Goal: Communication & Community: Participate in discussion

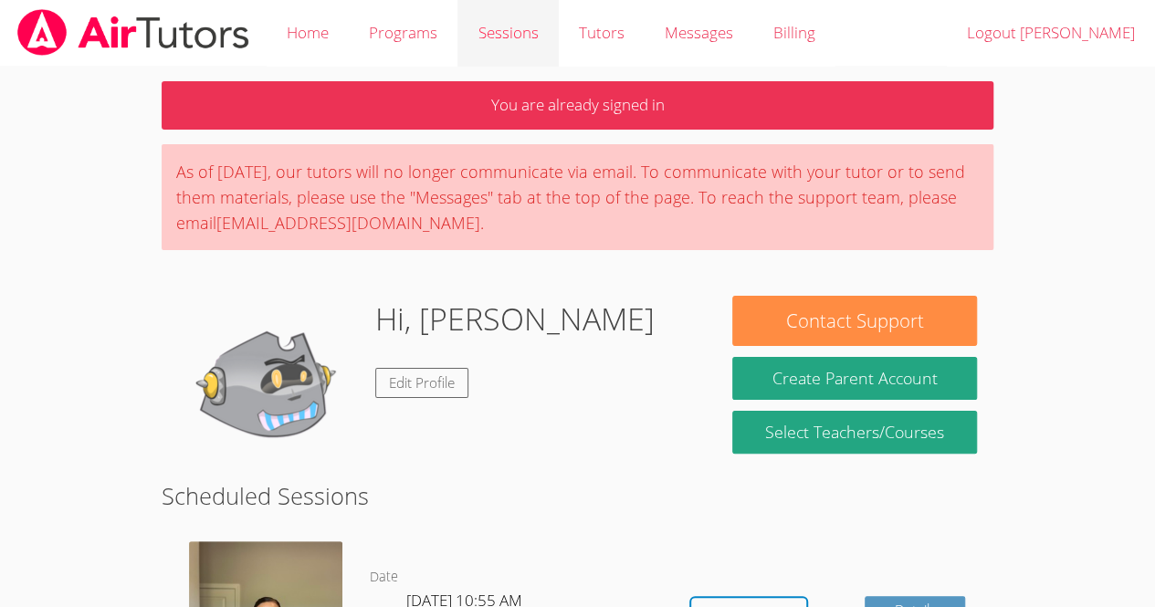
click at [515, 62] on link "Sessions" at bounding box center [507, 33] width 100 height 67
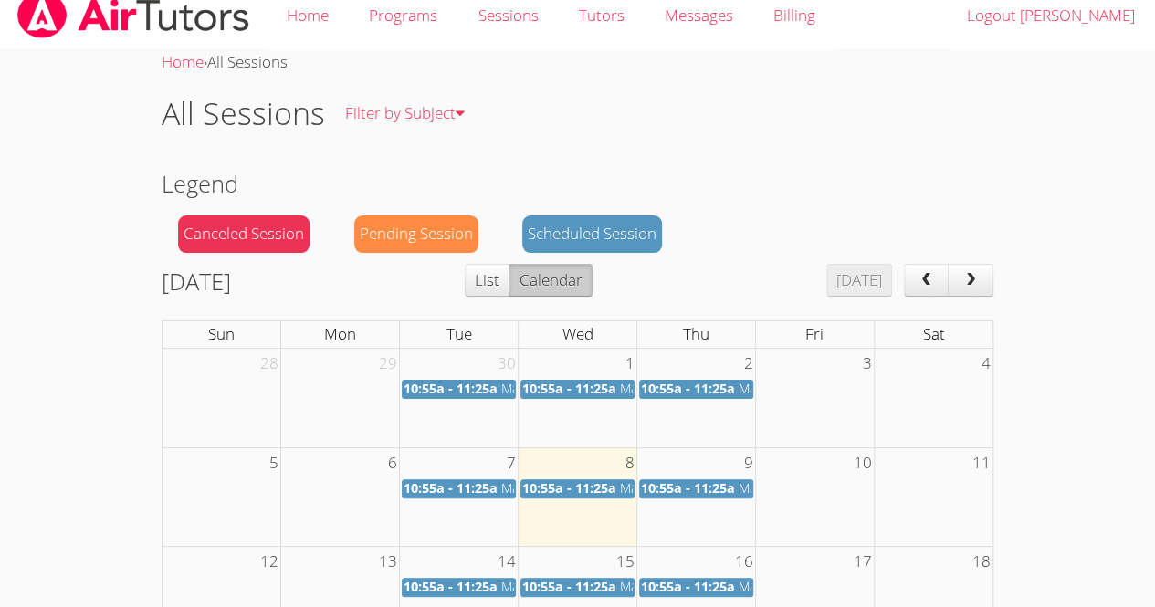
scroll to position [18, 0]
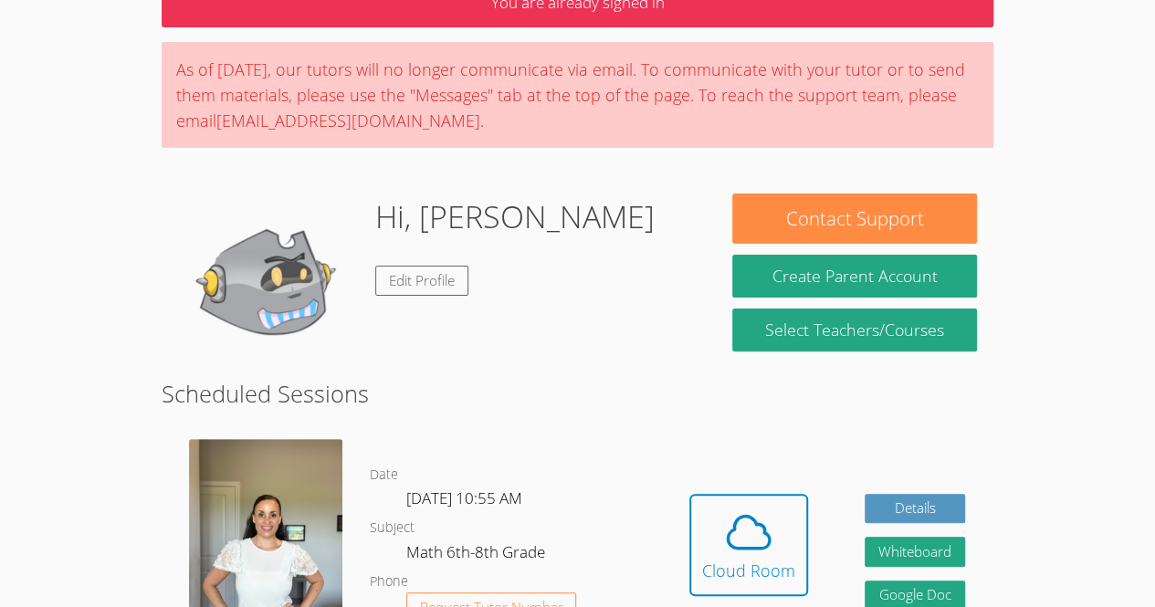
scroll to position [438, 0]
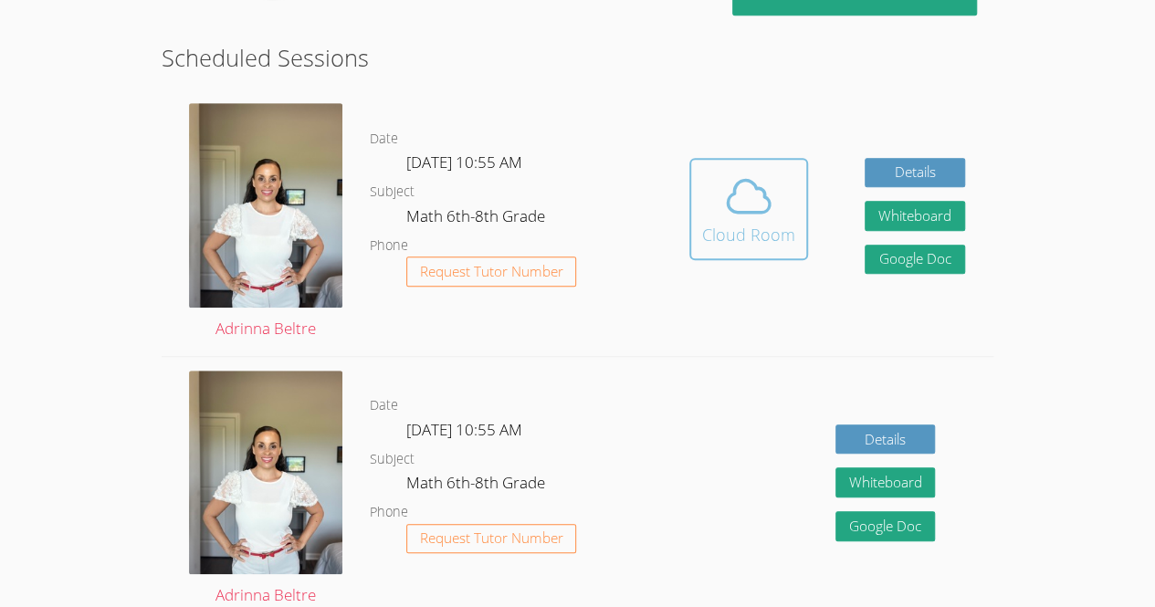
click at [756, 222] on div "Cloud Room" at bounding box center [748, 235] width 93 height 26
click at [727, 190] on icon at bounding box center [748, 196] width 51 height 51
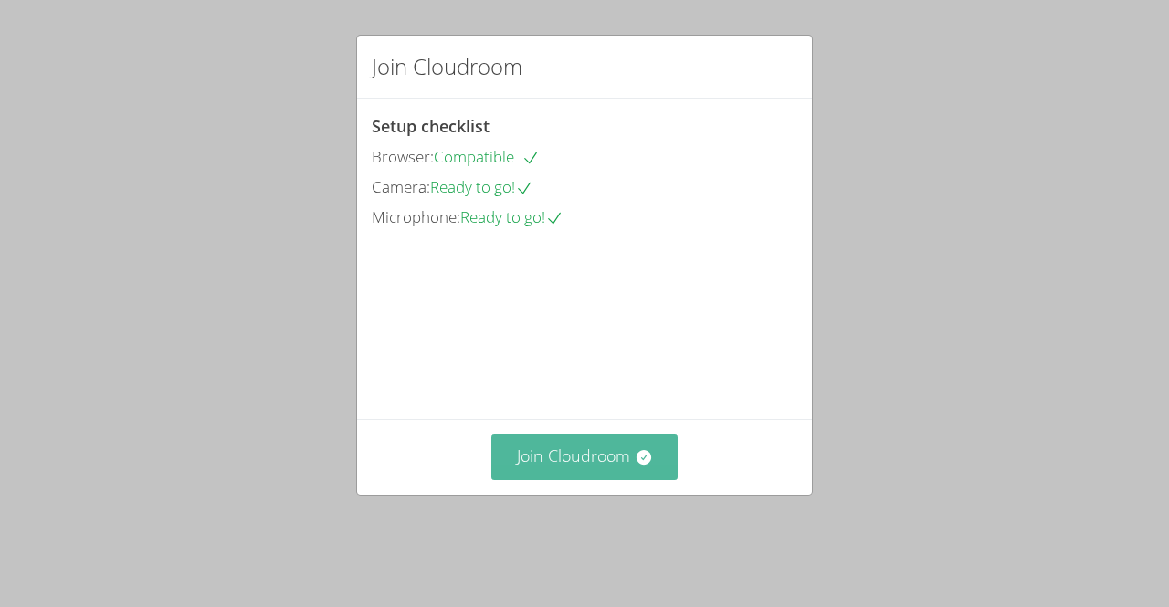
click at [579, 479] on button "Join Cloudroom" at bounding box center [584, 457] width 187 height 45
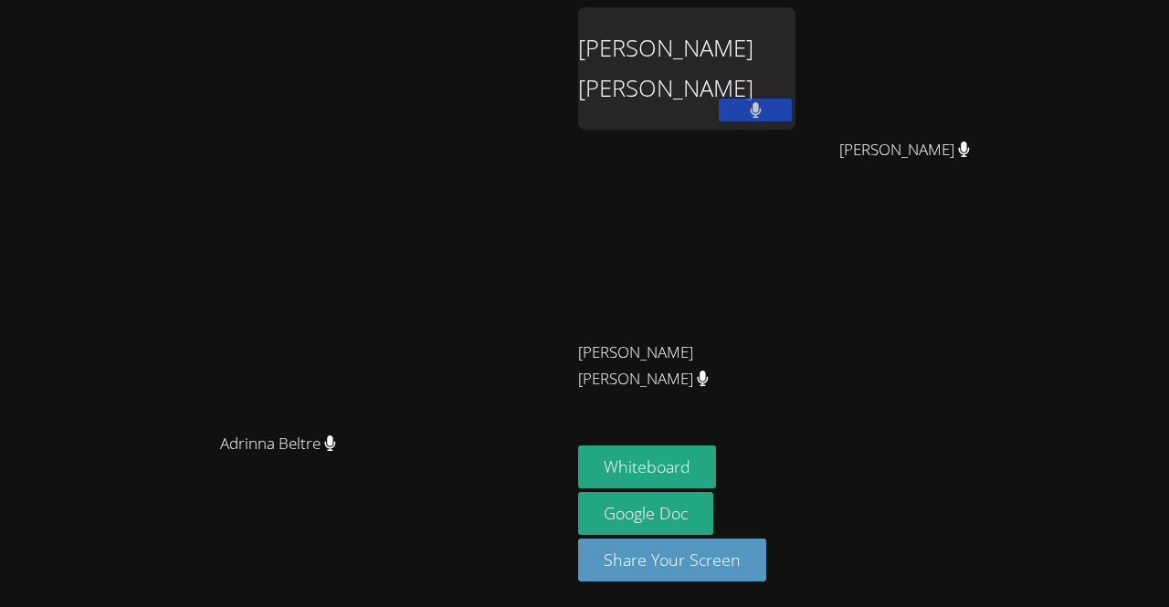
click at [722, 117] on div "Maria Ramos Perez" at bounding box center [686, 68] width 217 height 122
click at [792, 113] on button at bounding box center [755, 110] width 73 height 23
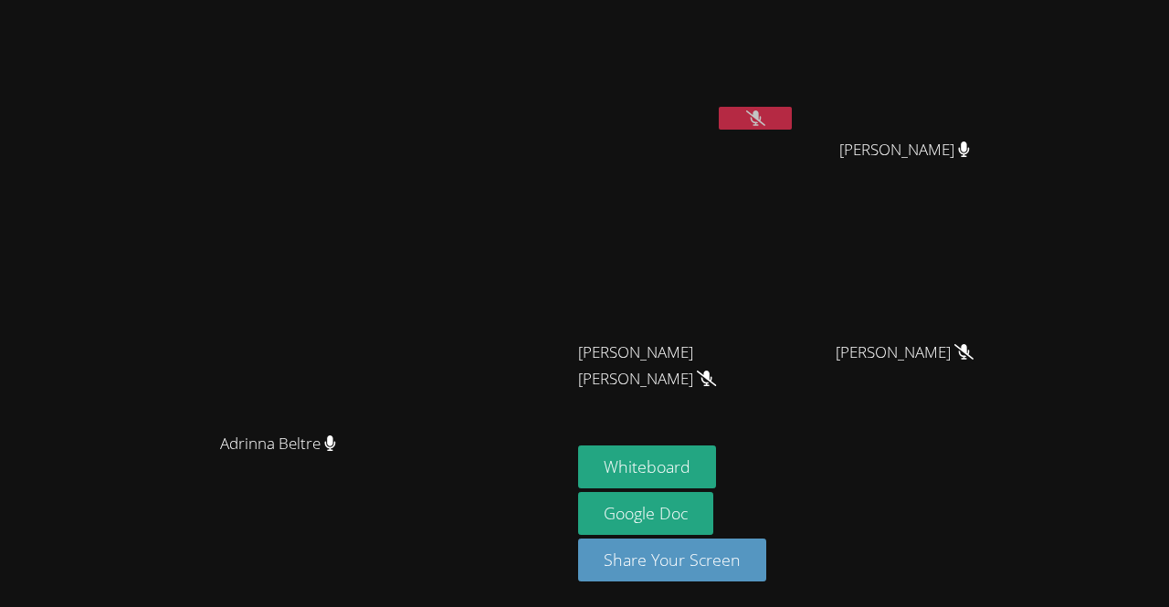
click at [795, 105] on video at bounding box center [686, 68] width 217 height 122
click at [765, 111] on icon at bounding box center [755, 118] width 19 height 16
click at [792, 111] on button at bounding box center [755, 118] width 73 height 23
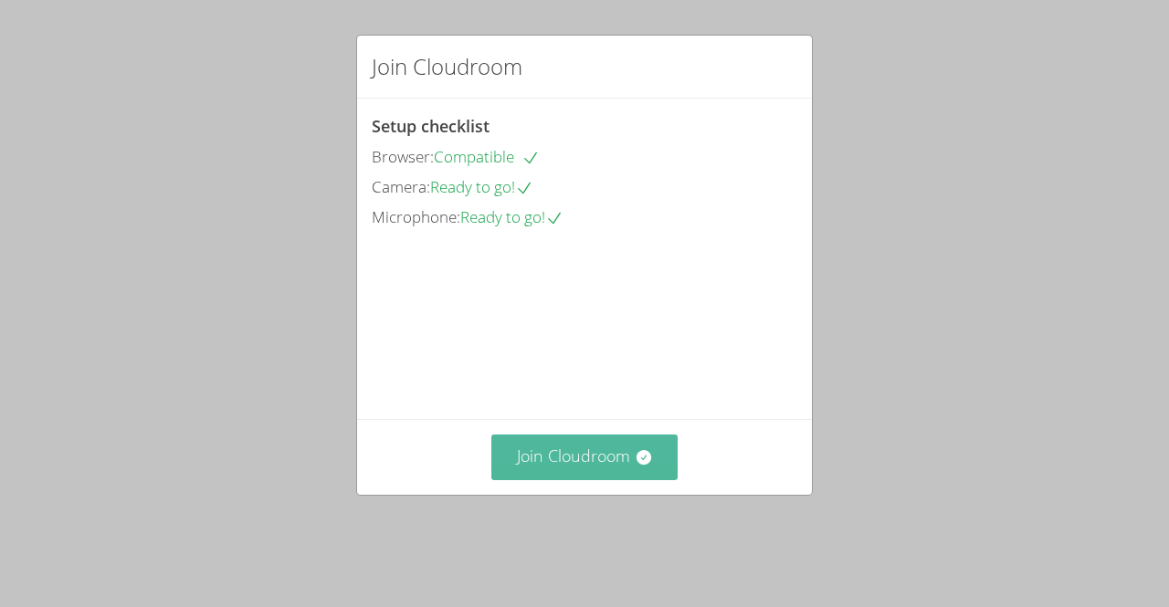
click at [611, 468] on button "Join Cloudroom" at bounding box center [584, 457] width 187 height 45
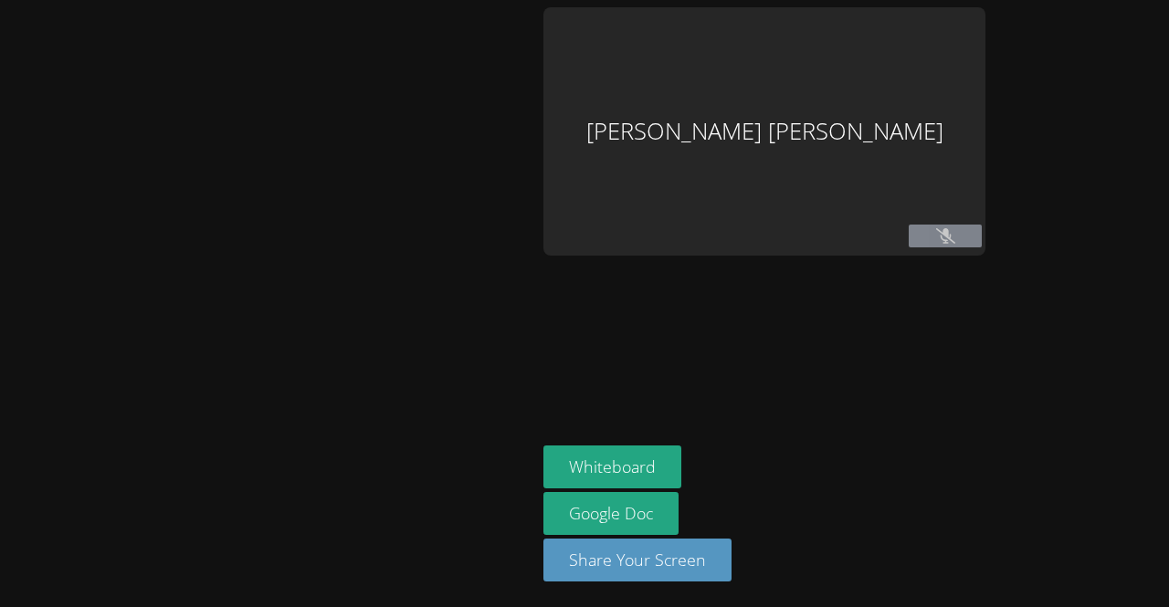
click at [529, 508] on div at bounding box center [267, 303] width 521 height 593
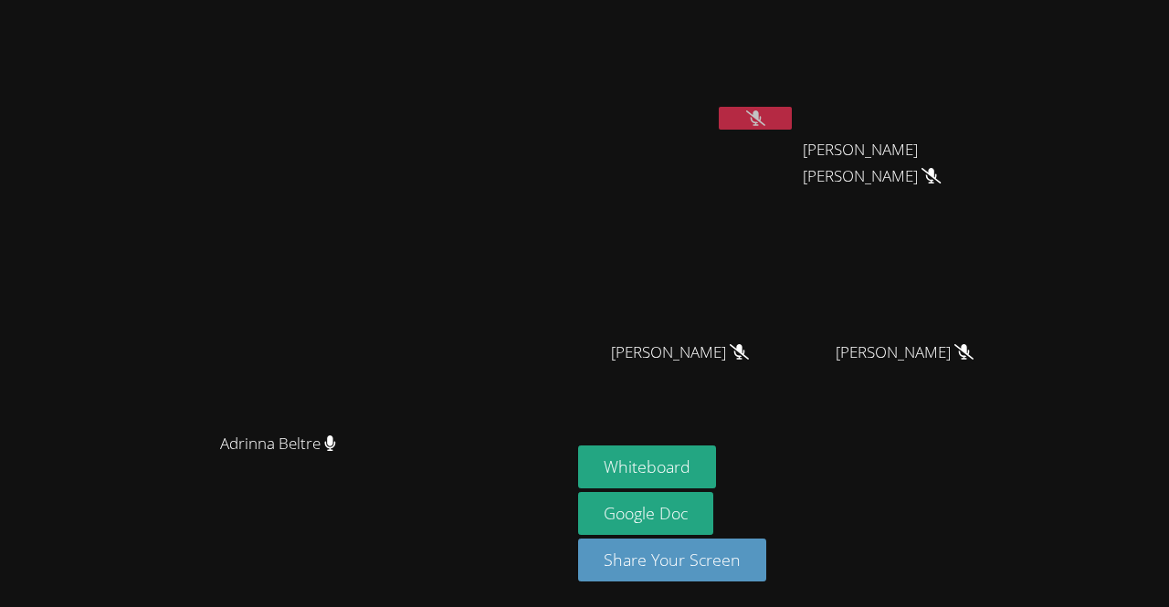
click at [765, 115] on icon at bounding box center [755, 118] width 19 height 16
click at [792, 113] on button at bounding box center [755, 118] width 73 height 23
click at [795, 102] on video at bounding box center [686, 68] width 217 height 122
click at [762, 123] on icon at bounding box center [756, 118] width 12 height 16
click at [792, 108] on button at bounding box center [755, 118] width 73 height 23
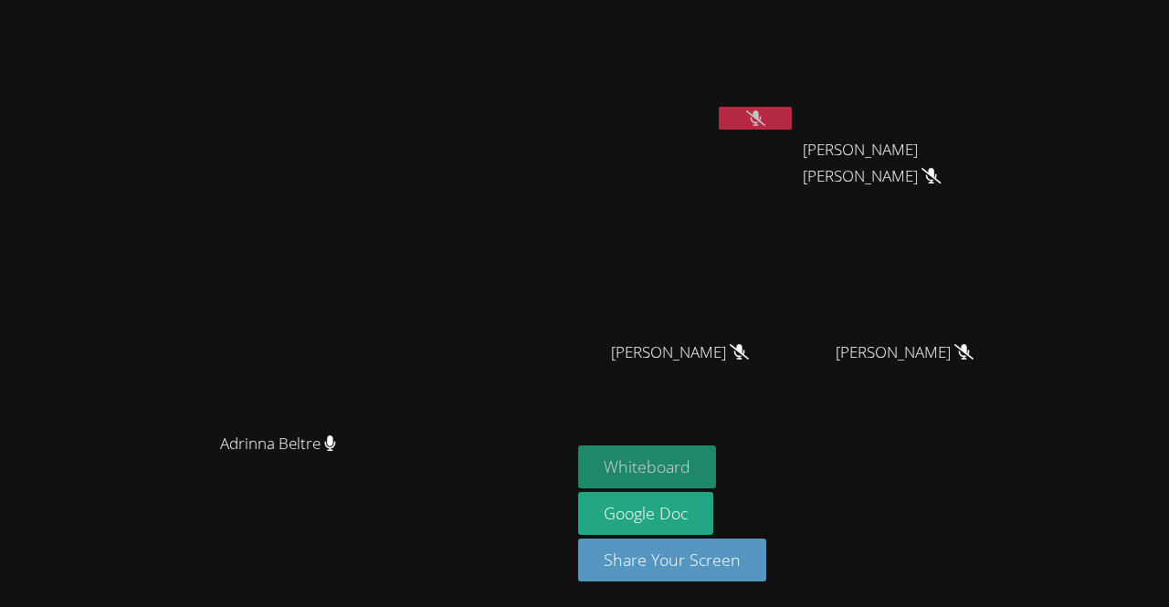
click at [716, 448] on button "Whiteboard" at bounding box center [647, 467] width 138 height 43
click at [765, 117] on icon at bounding box center [755, 118] width 19 height 16
click at [795, 105] on video at bounding box center [686, 68] width 217 height 122
click at [795, 103] on video at bounding box center [686, 68] width 217 height 122
click at [761, 119] on icon at bounding box center [755, 118] width 11 height 16
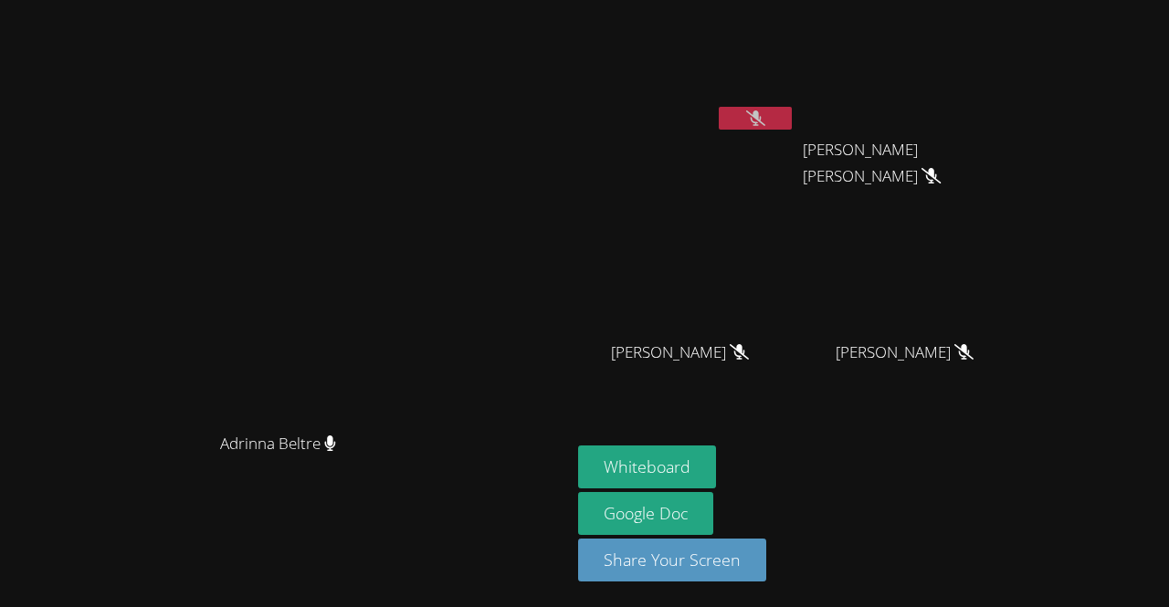
click at [795, 103] on video at bounding box center [686, 68] width 217 height 122
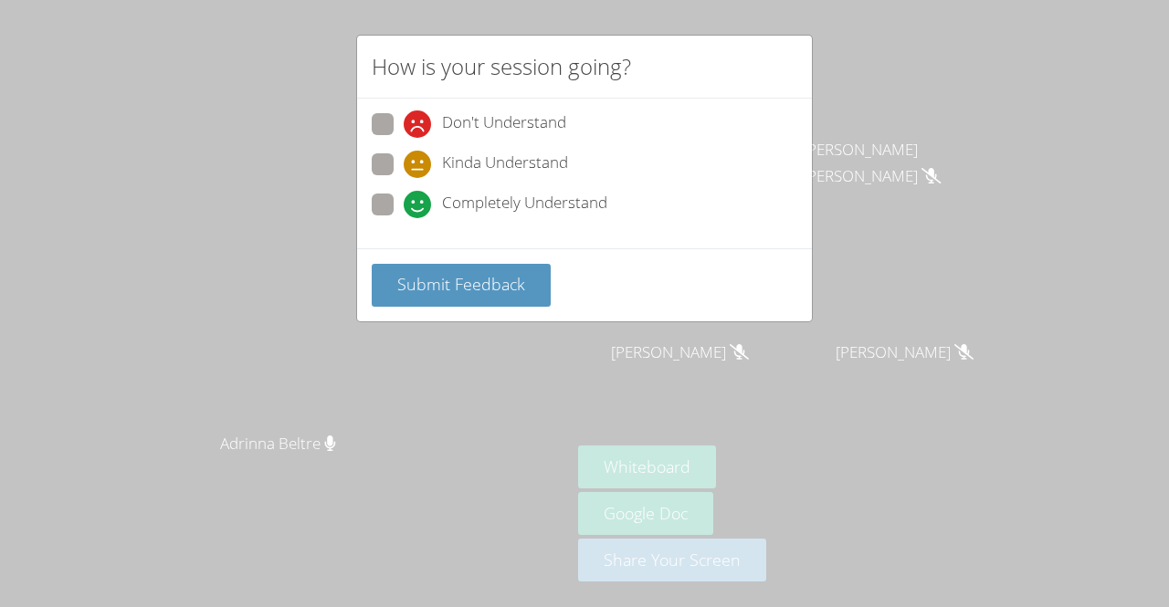
click at [384, 174] on label "Kinda Understand" at bounding box center [470, 165] width 196 height 25
click at [404, 169] on input "Kinda Understand" at bounding box center [412, 161] width 16 height 16
radio input "true"
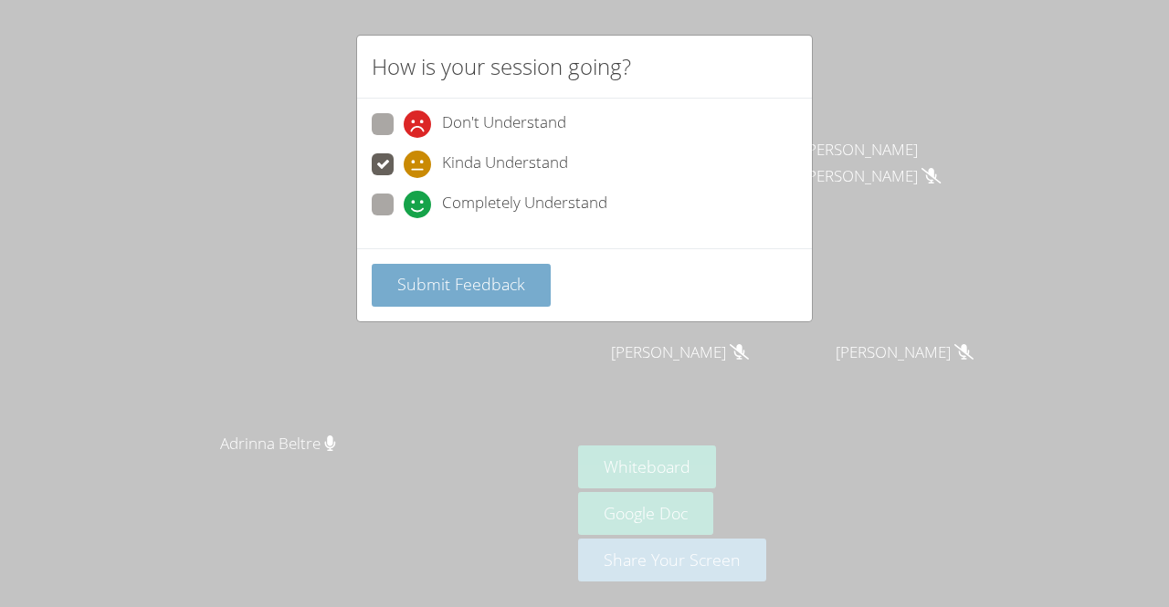
click at [387, 298] on button "Submit Feedback" at bounding box center [461, 285] width 179 height 43
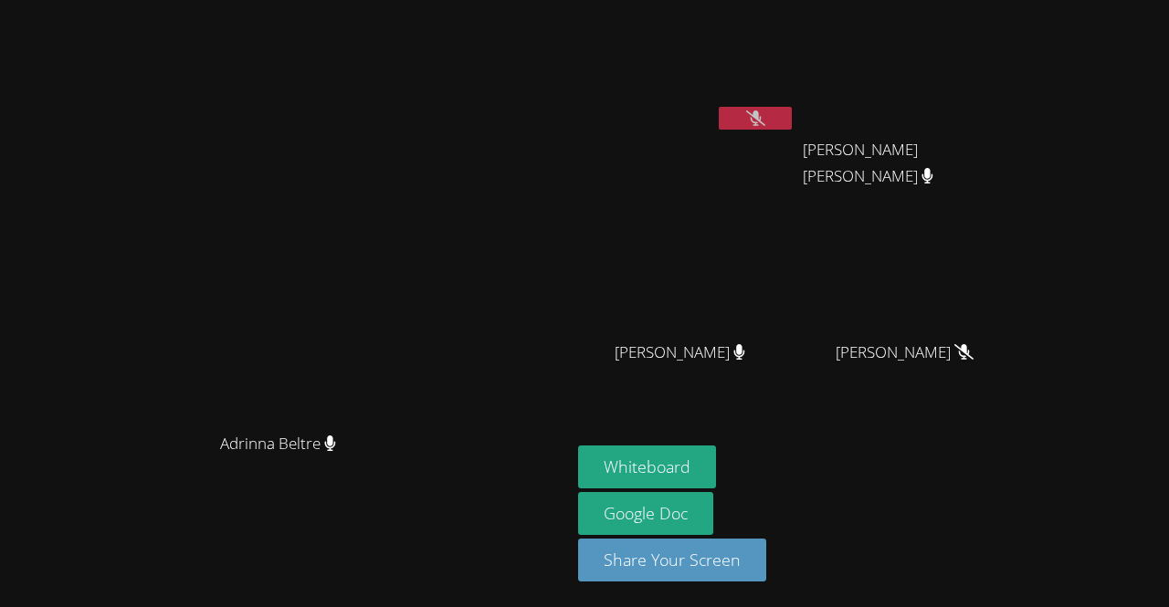
click at [792, 119] on button at bounding box center [755, 118] width 73 height 23
